Goal: Task Accomplishment & Management: Manage account settings

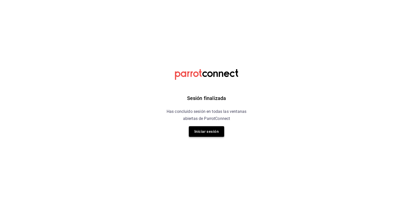
click at [210, 135] on button "Iniciar sesión" at bounding box center [206, 131] width 35 height 11
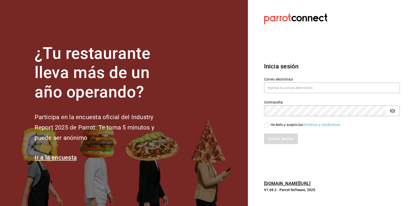
click at [282, 80] on label "Correo electrónico" at bounding box center [332, 79] width 136 height 4
click at [282, 84] on input "text" at bounding box center [332, 88] width 136 height 11
type input "multiuser@pickup.com"
click at [273, 125] on div "He leído y acepto los Términos y condiciones." at bounding box center [306, 124] width 71 height 5
click at [269, 125] on input "He leído y acepto los Términos y condiciones." at bounding box center [266, 125] width 5 height 5
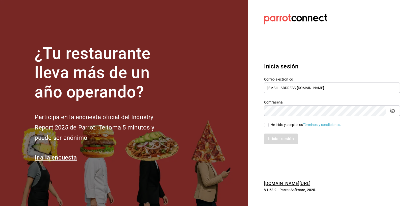
checkbox input "true"
click at [275, 137] on button "Iniciar sesión" at bounding box center [281, 139] width 34 height 11
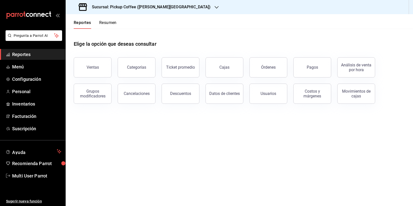
click at [215, 7] on icon "button" at bounding box center [217, 7] width 4 height 3
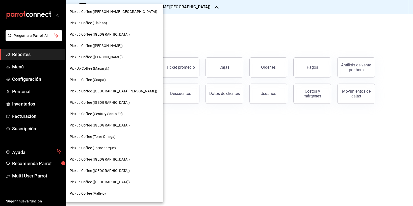
scroll to position [238, 0]
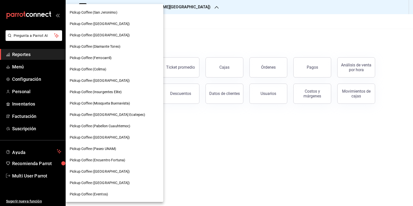
click at [203, 167] on div at bounding box center [206, 103] width 413 height 206
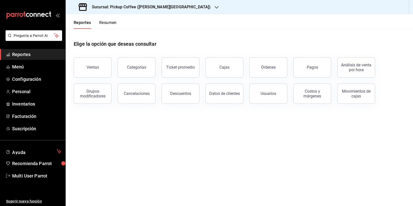
click at [110, 23] on button "Resumen" at bounding box center [107, 24] width 17 height 9
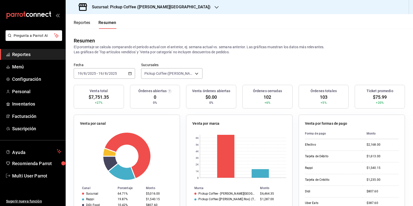
click at [165, 10] on div "Sucursal: Pickup Coffee ([PERSON_NAME][GEOGRAPHIC_DATA])" at bounding box center [145, 7] width 151 height 14
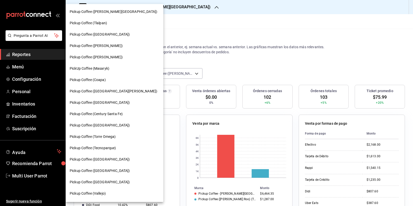
click at [178, 34] on div at bounding box center [206, 103] width 413 height 206
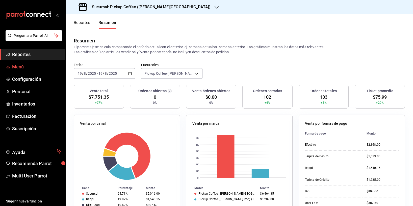
click at [26, 68] on span "Menú" at bounding box center [36, 66] width 49 height 7
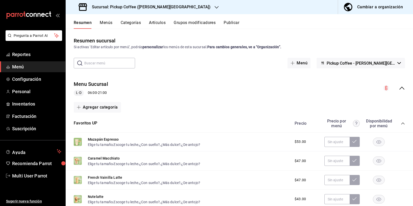
click at [166, 5] on div "Sucursal: Pickup Coffee ([PERSON_NAME][GEOGRAPHIC_DATA])" at bounding box center [145, 7] width 151 height 14
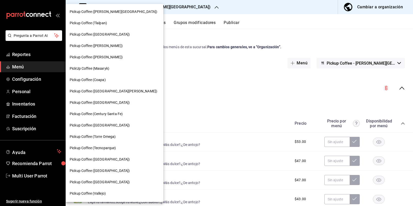
click at [106, 77] on span "Pickup Coffee (Coapa)" at bounding box center [88, 79] width 36 height 5
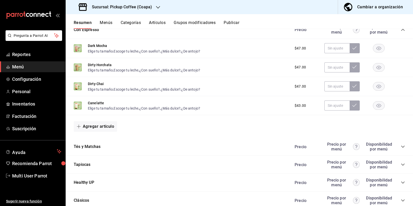
scroll to position [410, 0]
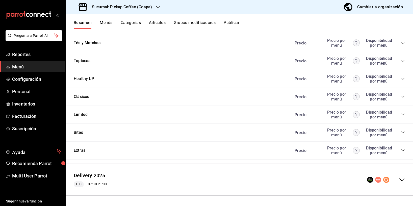
click at [155, 131] on div "Bites Precio Precio por menú Disponibilidad por menú" at bounding box center [240, 133] width 348 height 18
click at [404, 133] on icon "collapse-category-row" at bounding box center [403, 133] width 4 height 4
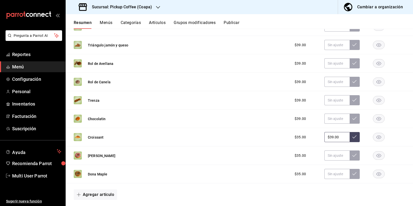
scroll to position [537, 0]
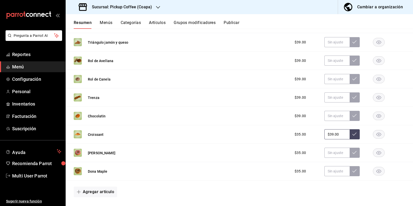
click at [376, 171] on rect "button" at bounding box center [379, 171] width 12 height 8
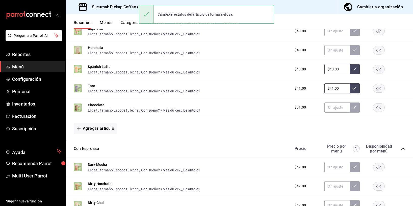
scroll to position [0, 0]
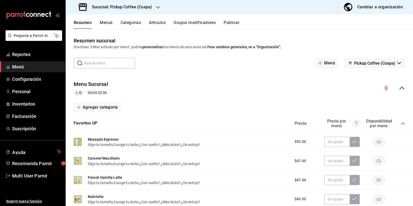
click at [140, 8] on h3 "Sucursal: Pickup Coffee (Coapa)" at bounding box center [120, 7] width 64 height 6
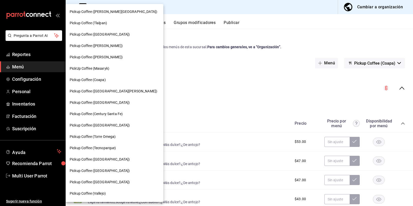
click at [109, 104] on div "Pickup Coffee ([GEOGRAPHIC_DATA])" at bounding box center [115, 102] width 90 height 5
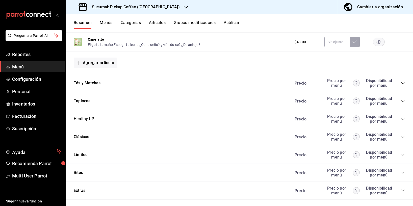
scroll to position [403, 0]
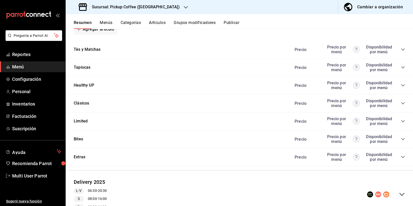
click at [404, 68] on icon "collapse-category-row" at bounding box center [403, 67] width 4 height 4
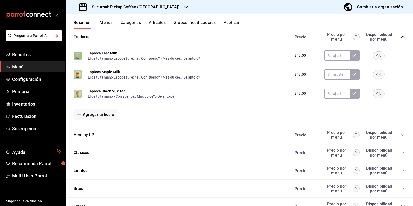
scroll to position [449, 0]
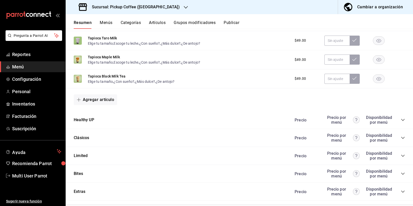
click at [401, 118] on div "Precio Precio por menú Disponibilidad por menú" at bounding box center [347, 120] width 115 height 10
click at [402, 120] on icon "collapse-category-row" at bounding box center [402, 120] width 3 height 2
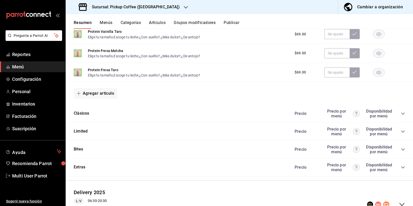
scroll to position [658, 0]
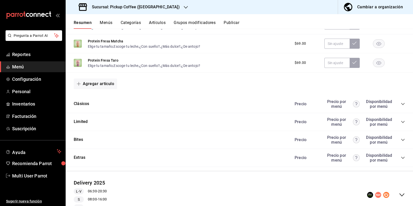
click at [404, 104] on icon "collapse-category-row" at bounding box center [403, 104] width 4 height 4
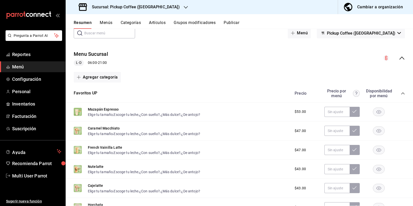
scroll to position [30, 0]
click at [99, 31] on input "text" at bounding box center [109, 34] width 51 height 10
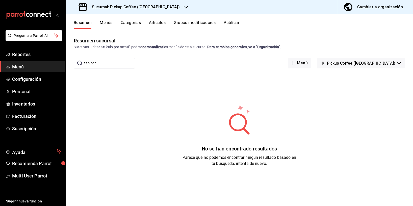
scroll to position [0, 0]
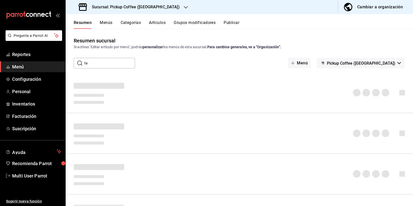
type input "t"
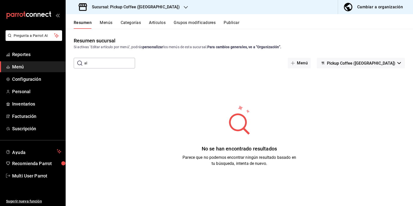
type input "a"
type input "T"
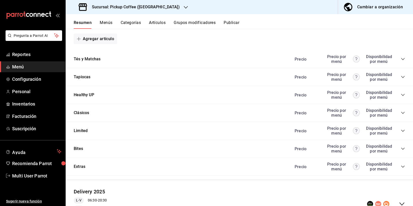
scroll to position [393, 0]
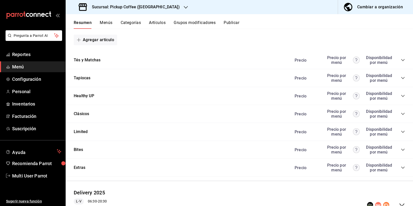
click at [402, 81] on div "Precio Precio por menú Disponibilidad por menú" at bounding box center [347, 78] width 115 height 10
click at [403, 78] on icon "collapse-category-row" at bounding box center [403, 78] width 4 height 4
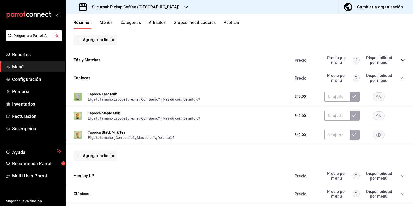
click at [379, 99] on rect "button" at bounding box center [379, 96] width 12 height 8
click at [377, 114] on rect "button" at bounding box center [379, 116] width 12 height 8
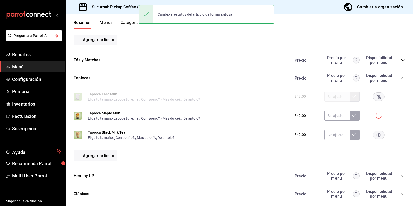
click at [377, 135] on rect "button" at bounding box center [379, 135] width 12 height 8
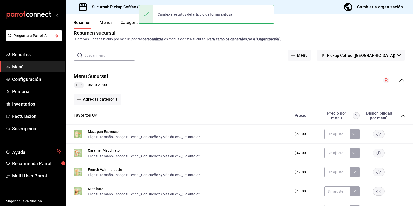
scroll to position [0, 0]
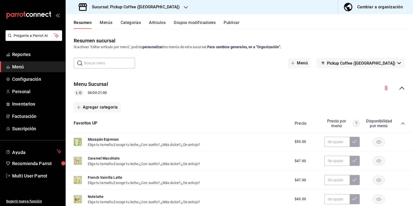
click at [156, 6] on div "Sucursal: Pickup Coffee ([GEOGRAPHIC_DATA])" at bounding box center [130, 7] width 120 height 14
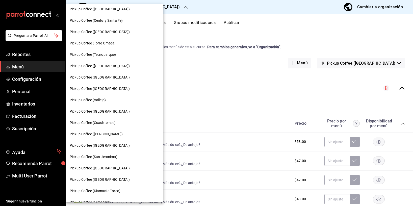
scroll to position [106, 0]
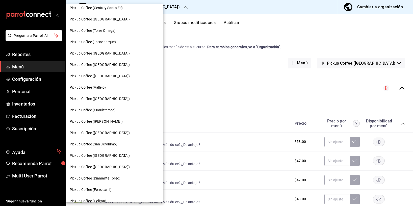
click at [112, 146] on span "Pickup Coffee (San Jeronimo)" at bounding box center [94, 144] width 48 height 5
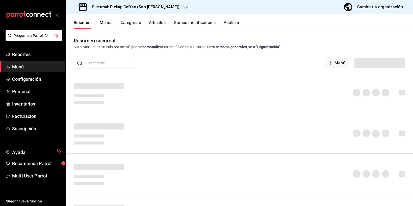
click at [112, 63] on input "text" at bounding box center [109, 63] width 51 height 10
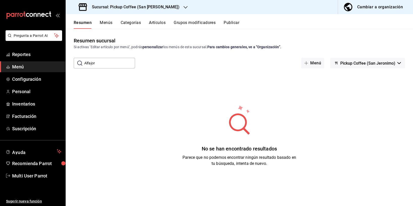
type input "alfajor"
click at [115, 61] on input "alfajor" at bounding box center [109, 63] width 51 height 10
click at [397, 64] on button "Pickup Coffee (San Jeronimo)" at bounding box center [367, 63] width 75 height 11
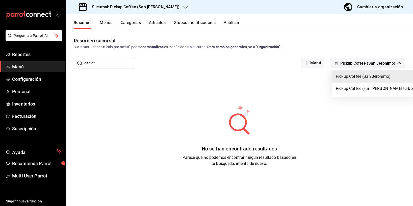
click at [110, 64] on div at bounding box center [206, 103] width 413 height 206
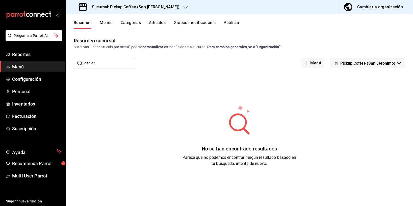
click at [110, 64] on div at bounding box center [206, 103] width 413 height 206
click at [110, 64] on input "alfajor" at bounding box center [109, 63] width 51 height 10
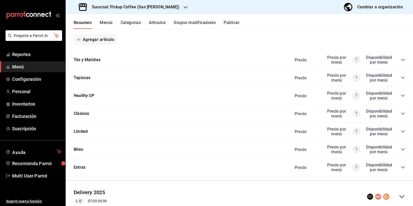
scroll to position [403, 0]
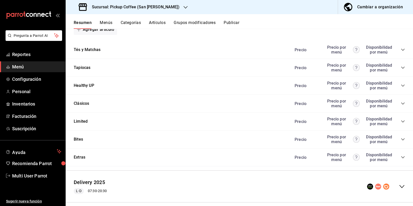
click at [405, 158] on icon "collapse-category-row" at bounding box center [403, 157] width 4 height 4
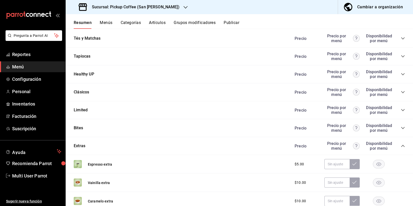
scroll to position [412, 0]
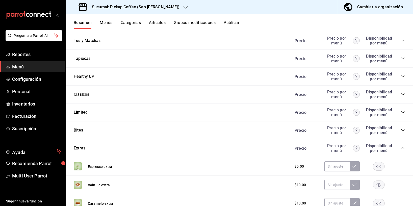
click at [405, 130] on icon "collapse-category-row" at bounding box center [403, 130] width 4 height 4
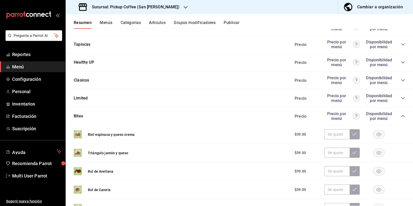
scroll to position [414, 0]
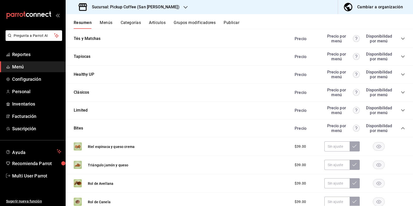
click at [403, 109] on icon "collapse-category-row" at bounding box center [403, 110] width 4 height 4
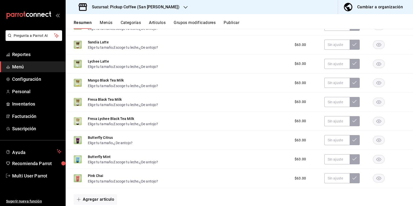
scroll to position [517, 0]
click at [380, 178] on rect "button" at bounding box center [379, 179] width 12 height 8
click at [378, 157] on rect "button" at bounding box center [379, 159] width 12 height 8
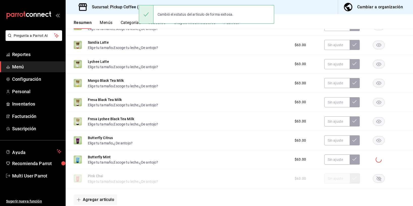
click at [378, 142] on rect "button" at bounding box center [379, 140] width 12 height 8
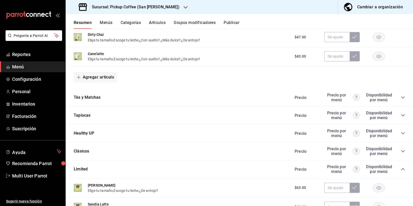
scroll to position [361, 0]
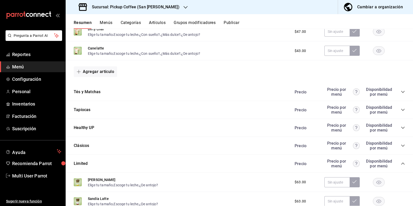
click at [405, 145] on icon "collapse-category-row" at bounding box center [403, 146] width 4 height 4
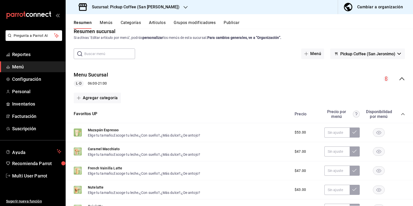
scroll to position [0, 0]
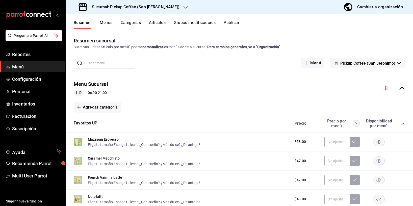
click at [110, 22] on button "Menús" at bounding box center [106, 24] width 13 height 9
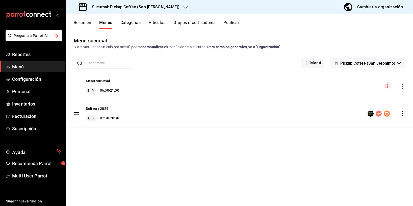
click at [113, 63] on input "text" at bounding box center [109, 63] width 51 height 10
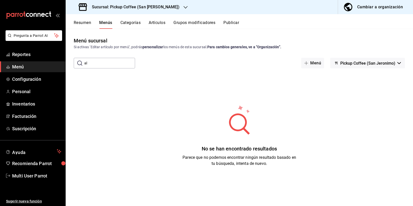
type input "a"
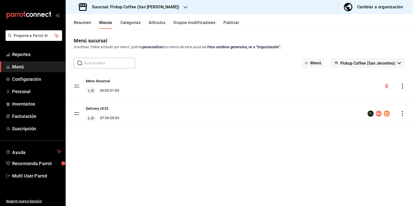
click at [153, 20] on button "Artículos" at bounding box center [157, 24] width 17 height 9
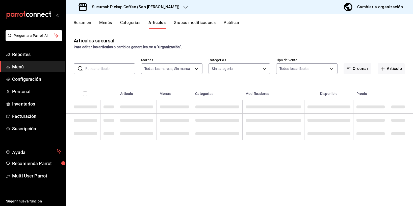
type input "d3ff971e-5b8b-40b7-aca5-d036f98eee18,3b3bed21-4e8a-47e9-9af0-b73f745f6cbf"
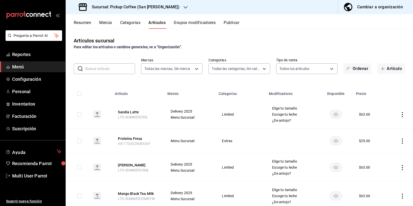
type input "abb1c14b-b2b1-436d-8548-83707a39afc0,e27a62f1-b744-48e6-81bc-812d58156099,57ece…"
click at [184, 21] on button "Grupos modificadores" at bounding box center [195, 24] width 42 height 9
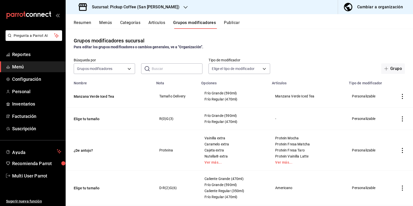
click at [157, 71] on input "text" at bounding box center [177, 69] width 51 height 10
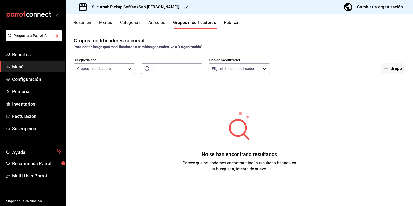
type input "a"
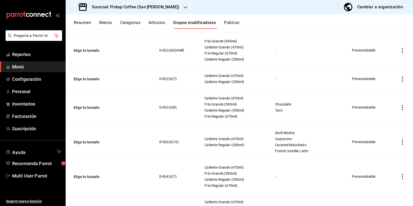
scroll to position [195, 0]
click at [106, 23] on button "Menús" at bounding box center [105, 24] width 13 height 9
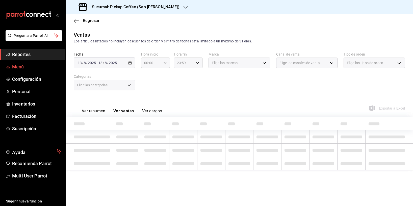
click at [19, 65] on span "Menú" at bounding box center [36, 66] width 49 height 7
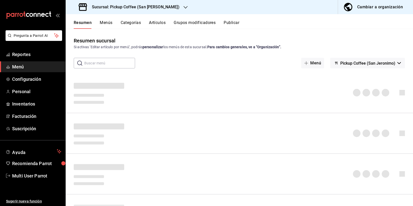
click at [99, 64] on input "text" at bounding box center [109, 63] width 51 height 10
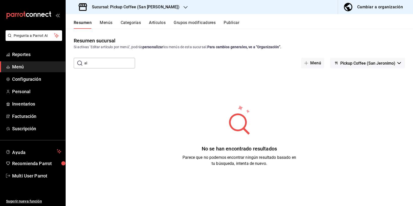
type input "a"
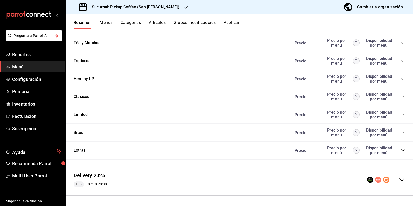
scroll to position [409, 0]
click at [80, 133] on button "Bites" at bounding box center [78, 134] width 9 height 6
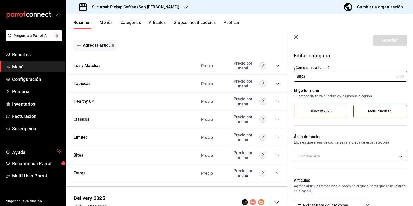
scroll to position [485, 0]
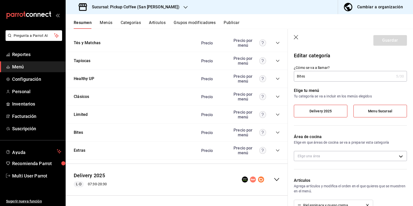
click at [278, 136] on div "Precio Precio por menú" at bounding box center [238, 133] width 84 height 10
click at [298, 36] on icon "button" at bounding box center [296, 37] width 5 height 5
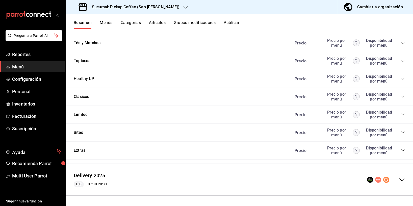
scroll to position [410, 0]
click at [404, 134] on icon "collapse-category-row" at bounding box center [403, 133] width 4 height 4
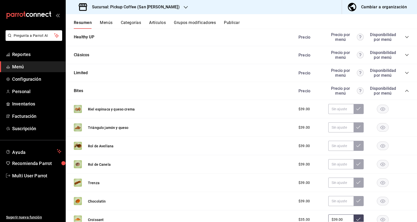
scroll to position [583, 0]
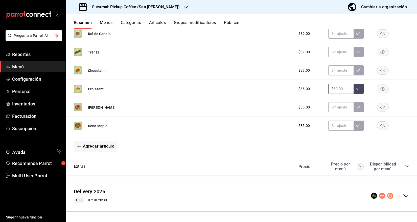
click at [403, 165] on div "Precio Precio por menú Disponibilidad por menú" at bounding box center [350, 167] width 115 height 10
click at [406, 166] on icon "collapse-category-row" at bounding box center [407, 167] width 4 height 4
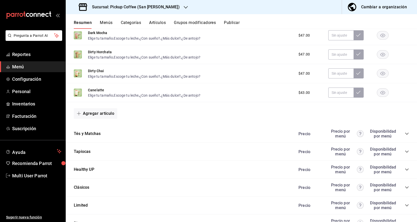
scroll to position [0, 0]
